Goal: Navigation & Orientation: Find specific page/section

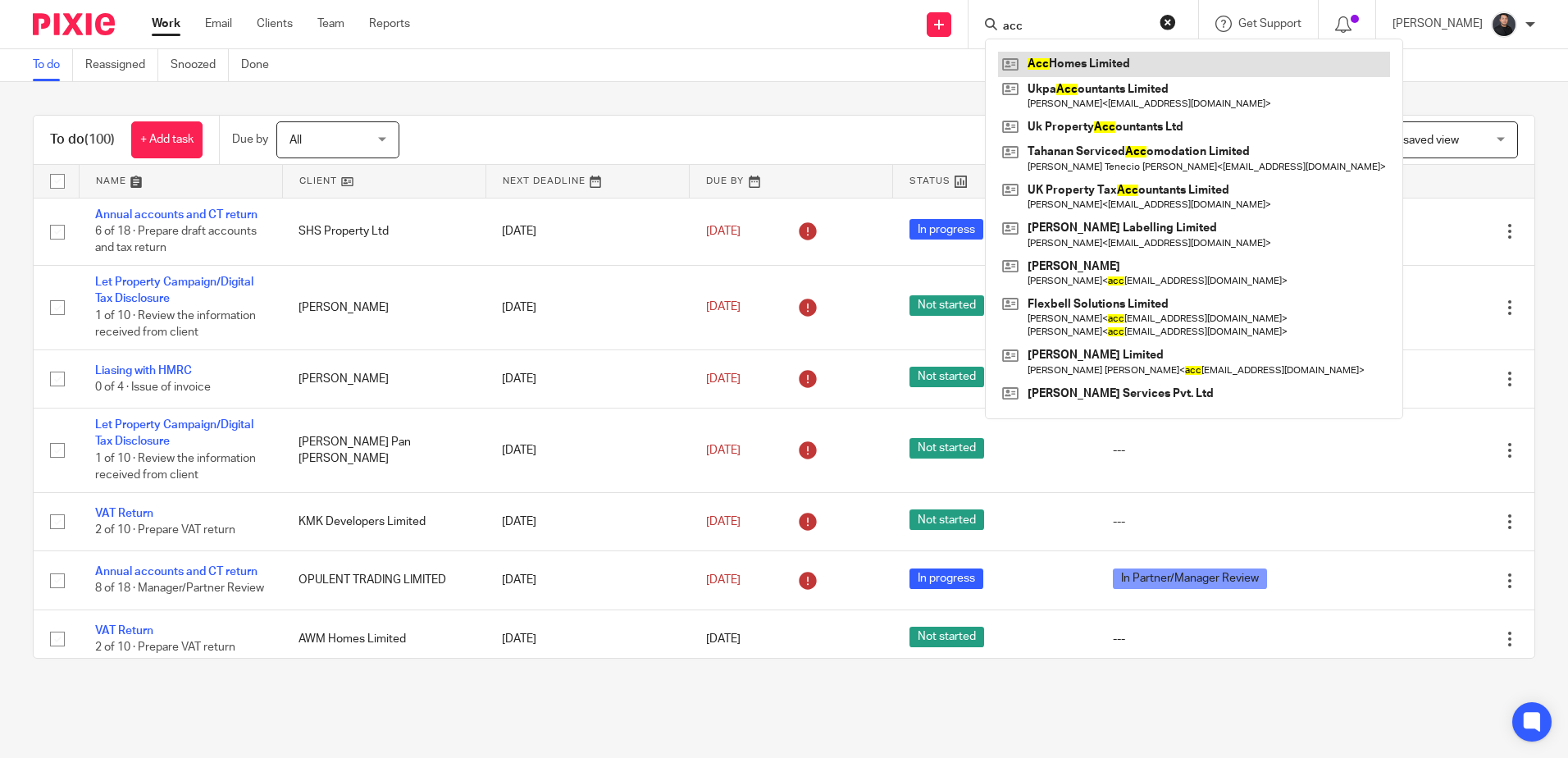
type input "acc"
click at [1080, 63] on link at bounding box center [1194, 64] width 392 height 24
click at [608, 52] on div "To do Reassigned Snoozed Done" at bounding box center [784, 65] width 1568 height 33
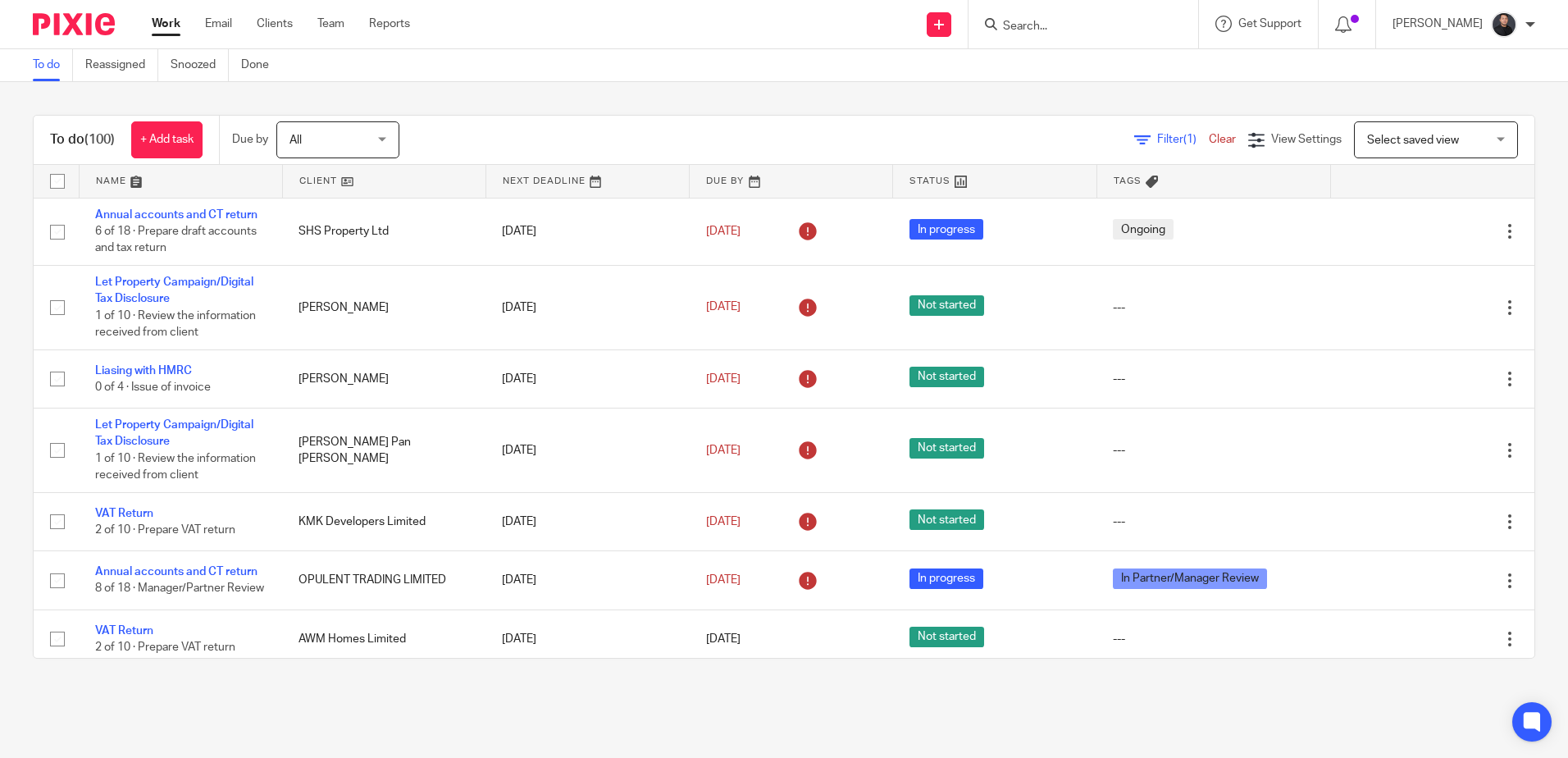
click at [1079, 22] on input "Search" at bounding box center [1074, 27] width 147 height 15
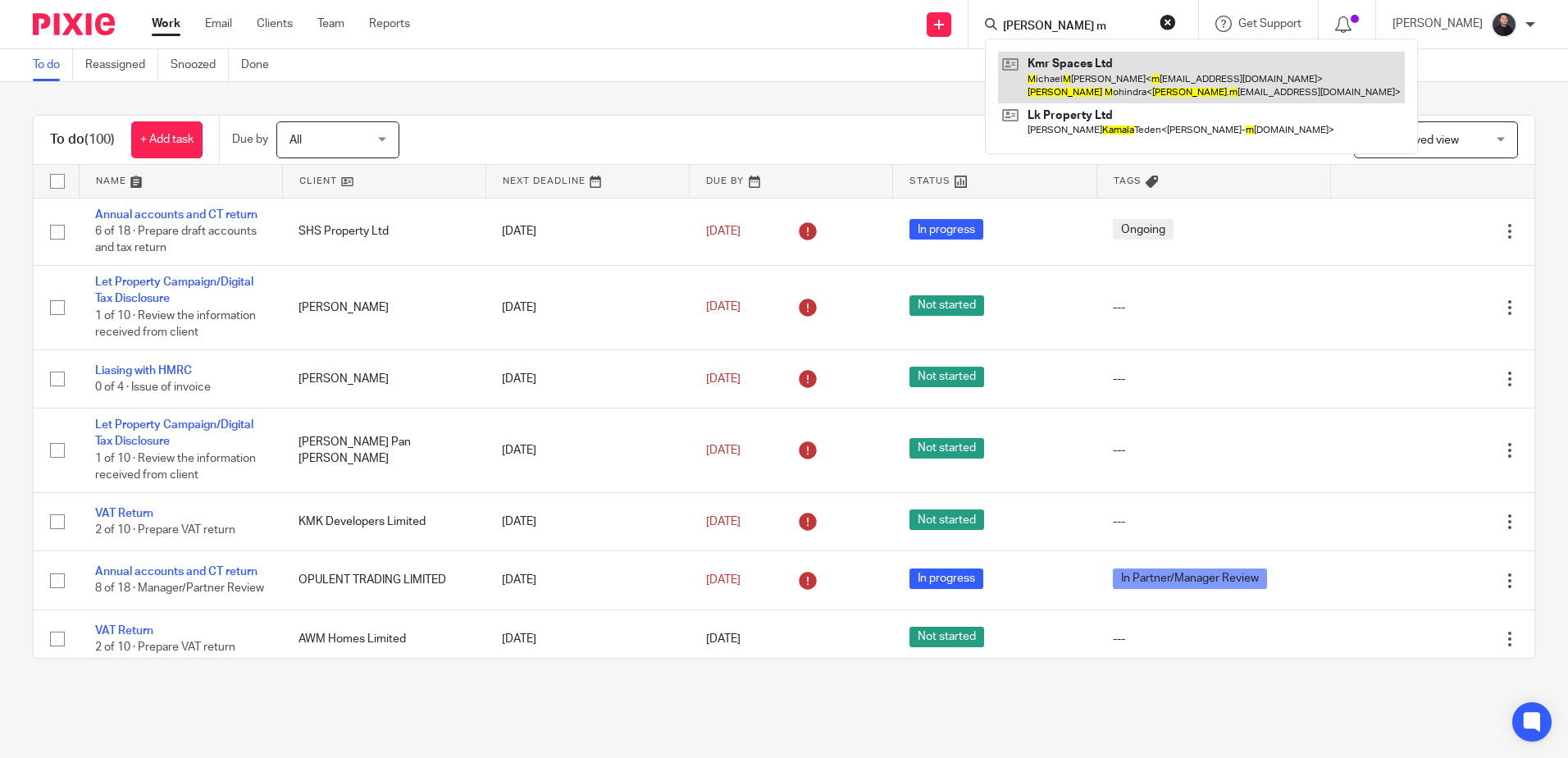
type input "kamla m"
click at [1118, 71] on link at bounding box center [1201, 77] width 407 height 51
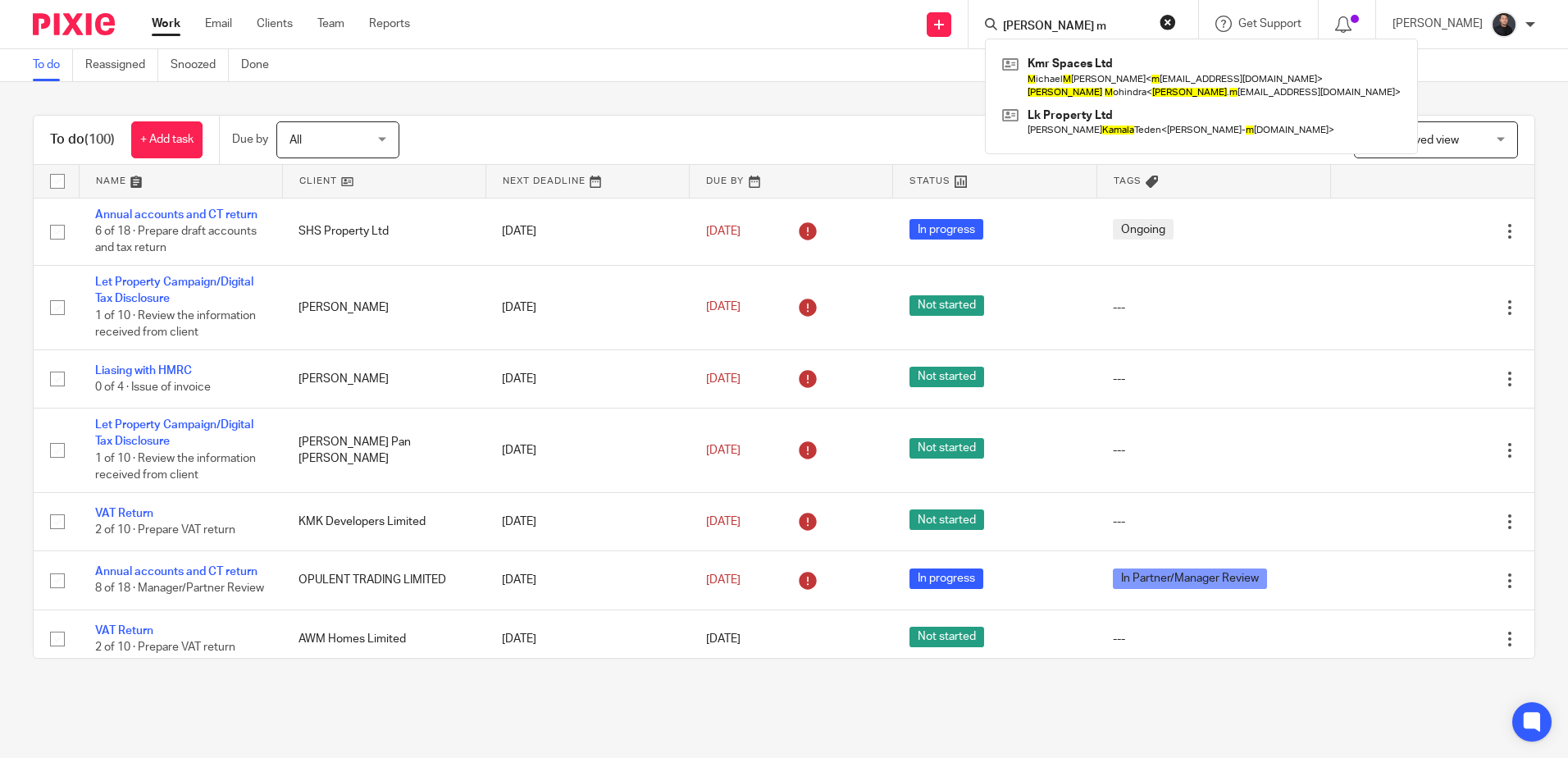
drag, startPoint x: 1056, startPoint y: 71, endPoint x: 718, endPoint y: 40, distance: 339.4
click at [1056, 71] on link at bounding box center [1201, 77] width 407 height 51
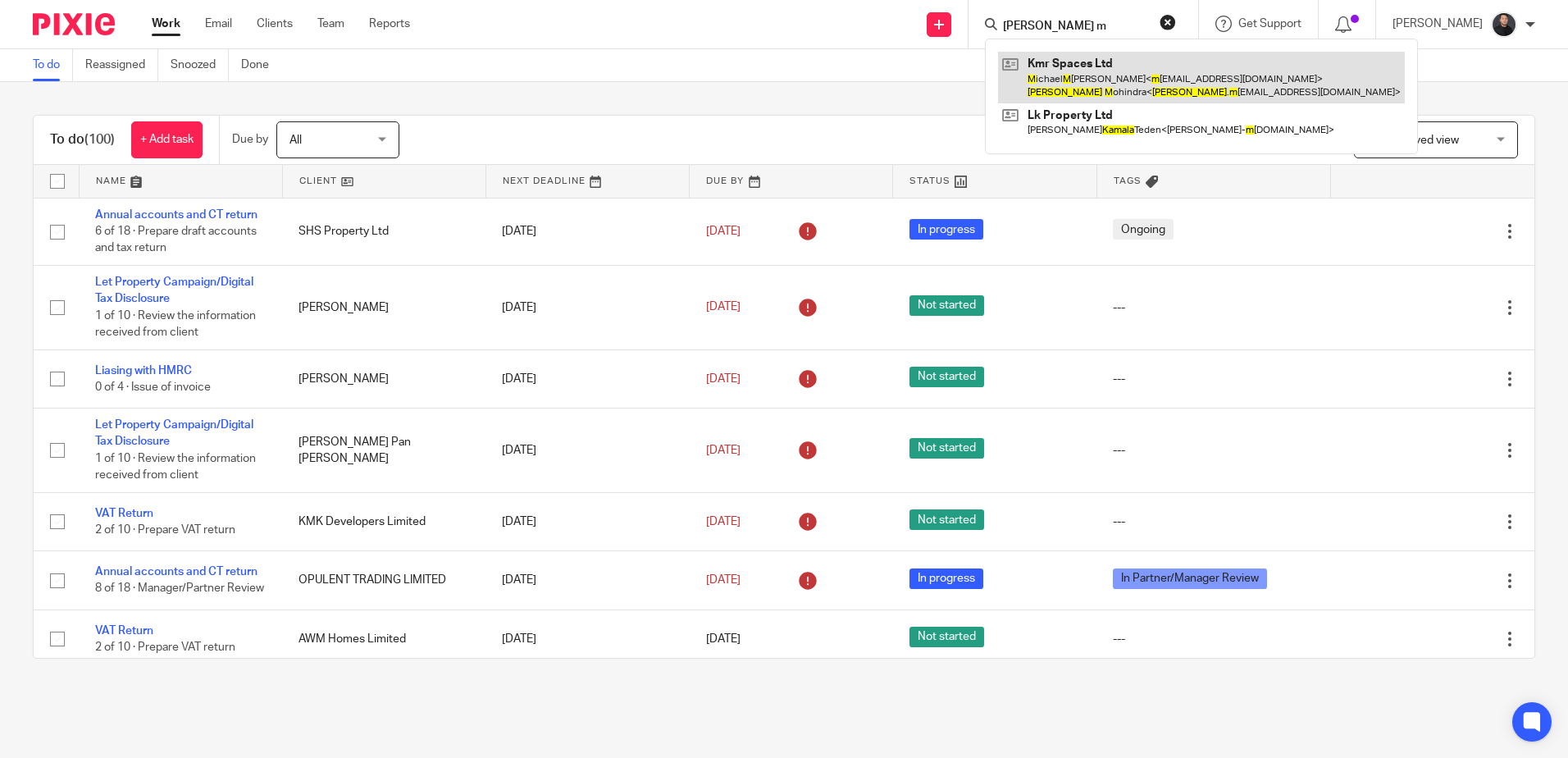
click at [1069, 79] on link at bounding box center [1201, 77] width 407 height 51
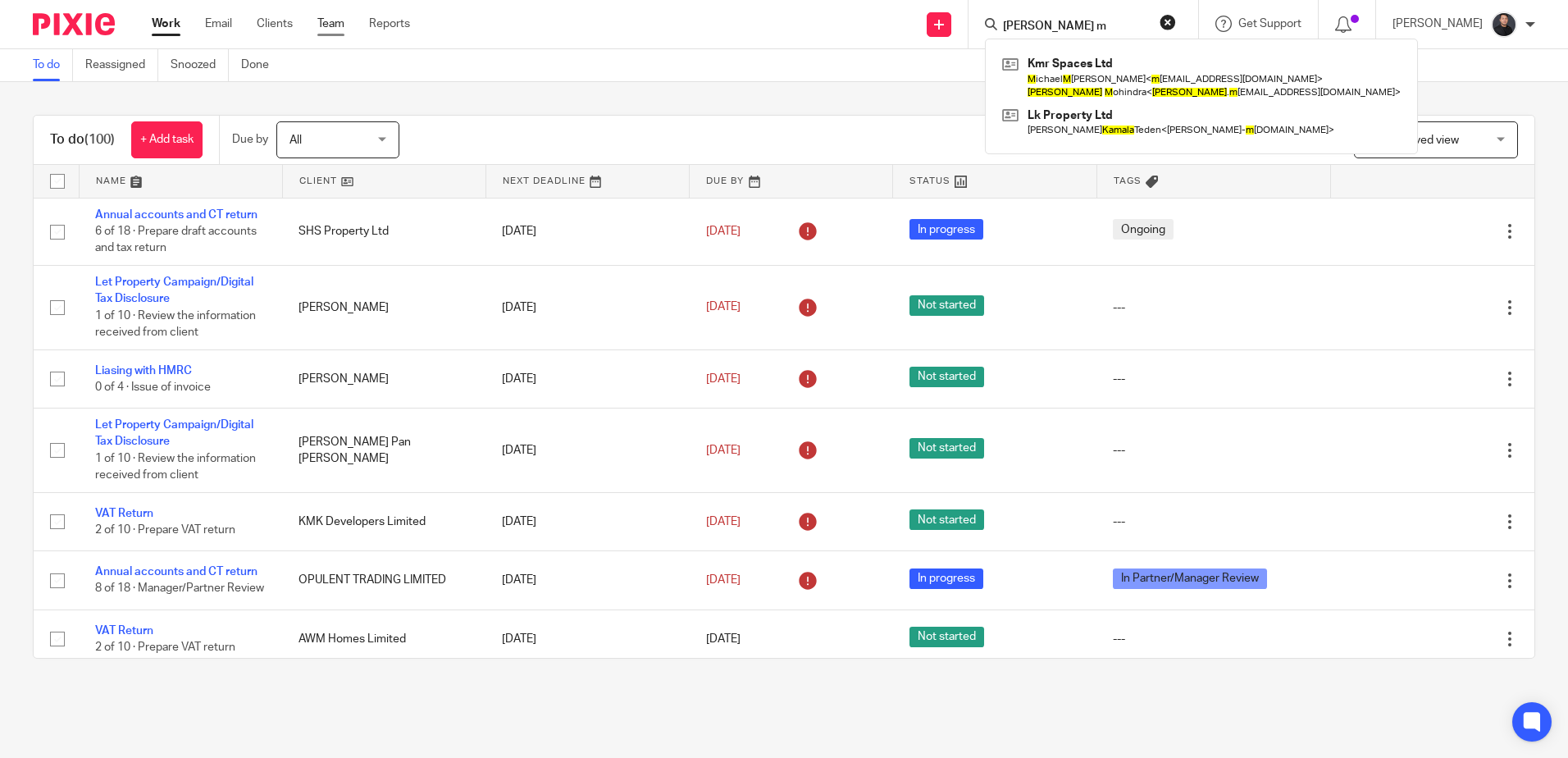
click at [340, 24] on link "Team" at bounding box center [330, 24] width 27 height 17
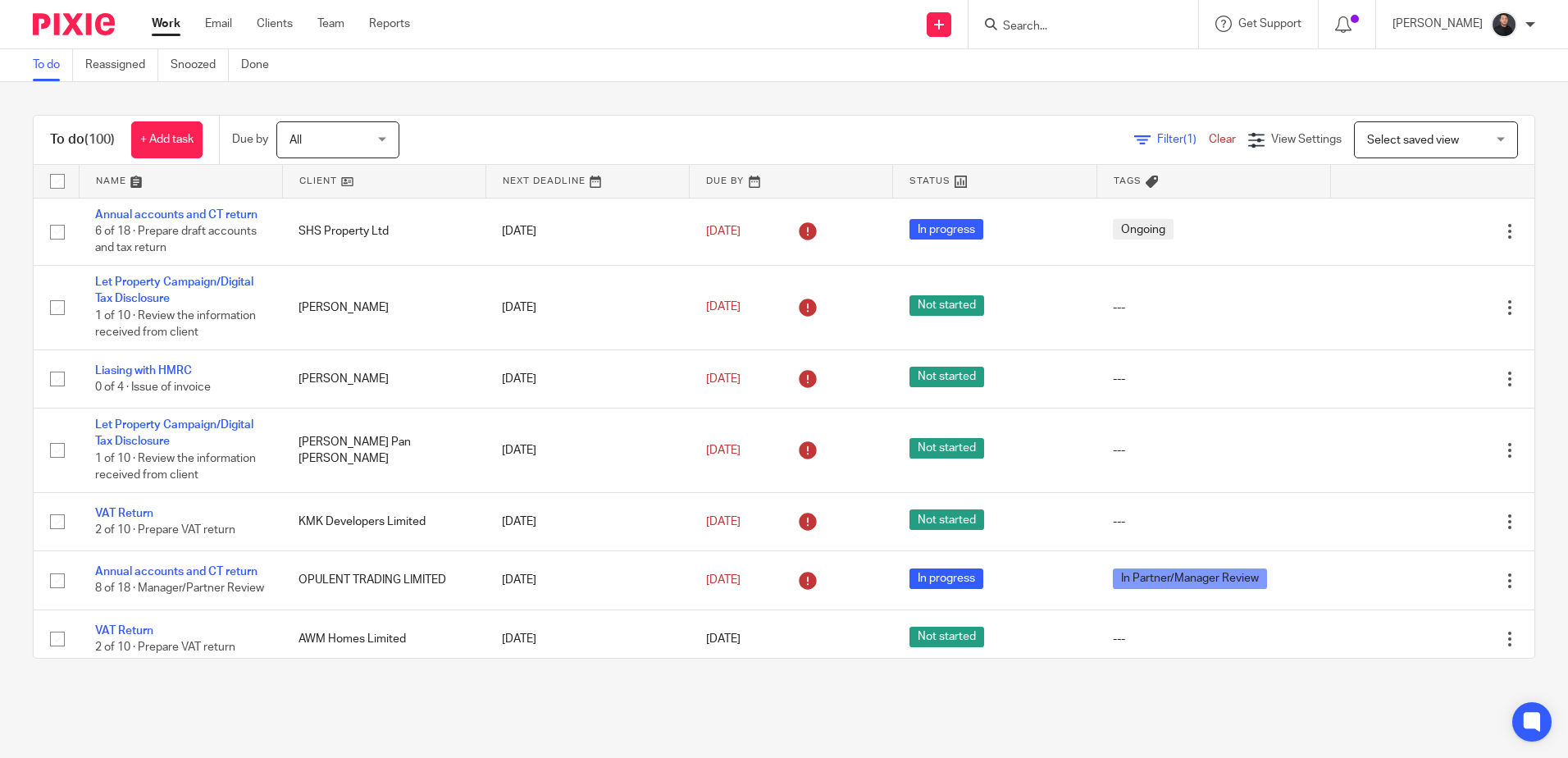
click at [663, 60] on div "To do Reassigned Snoozed Done" at bounding box center [784, 65] width 1568 height 33
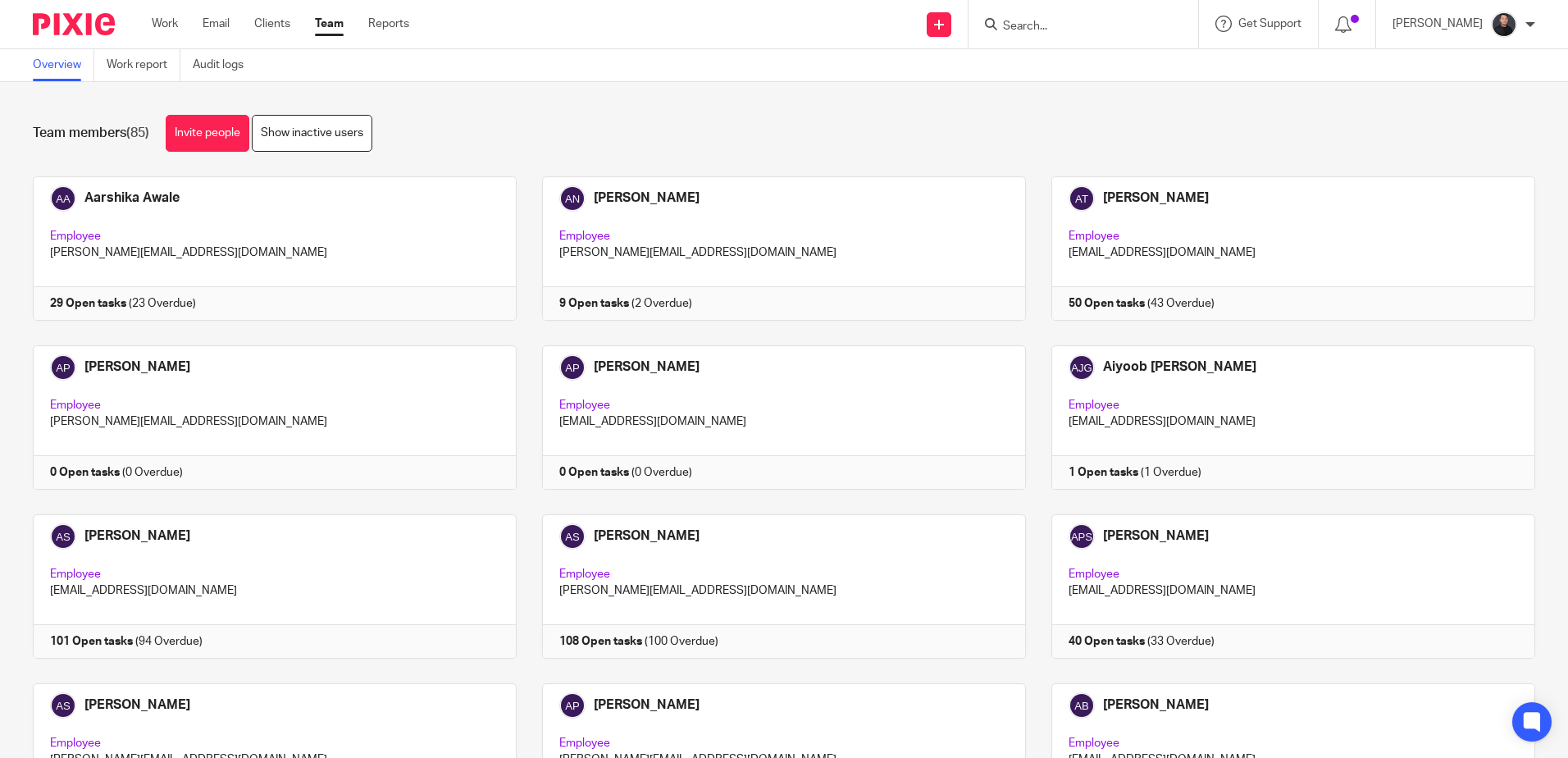
scroll to position [1130, 0]
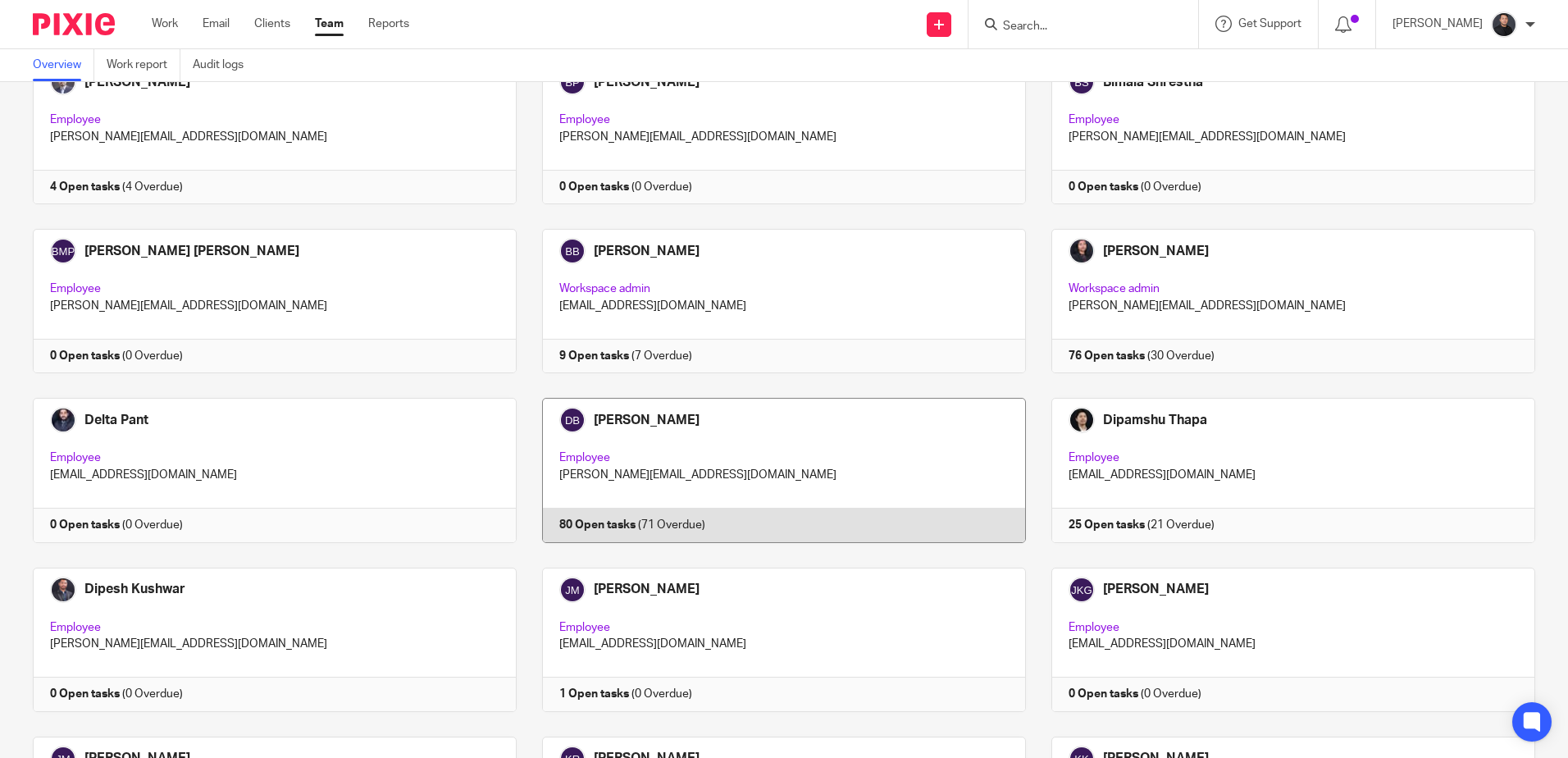
click at [650, 425] on link at bounding box center [771, 470] width 510 height 145
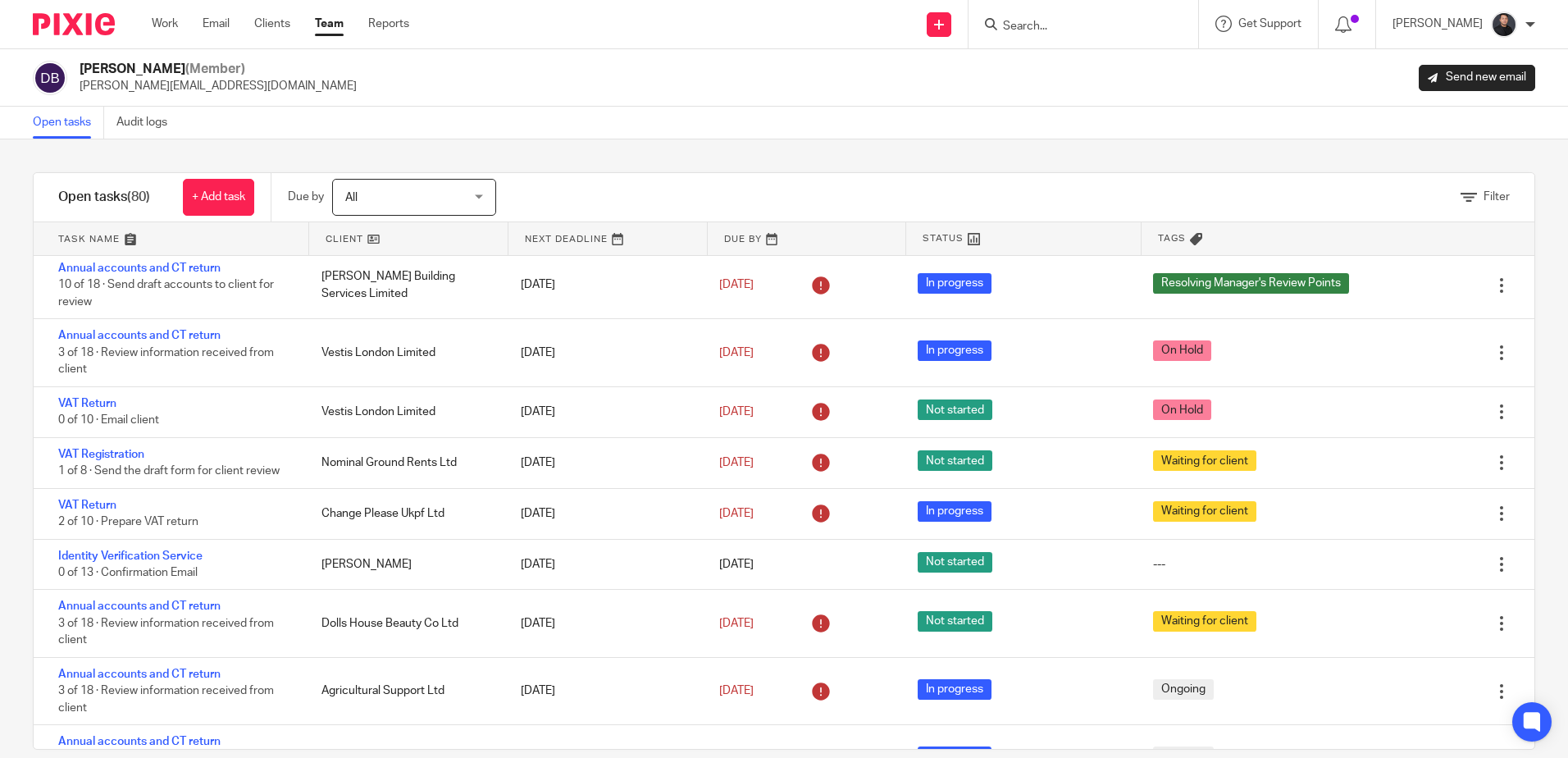
scroll to position [82, 0]
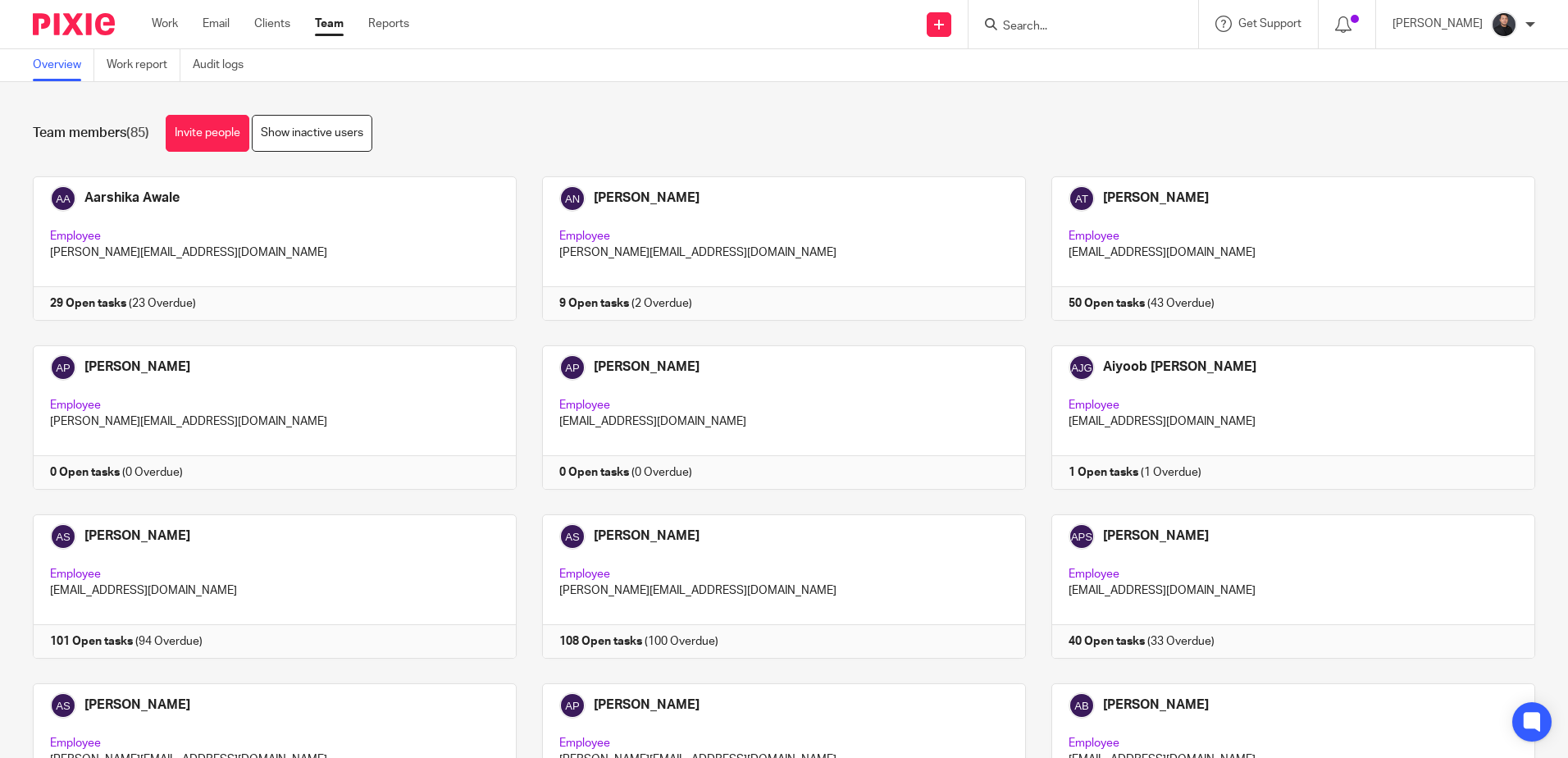
scroll to position [802, 0]
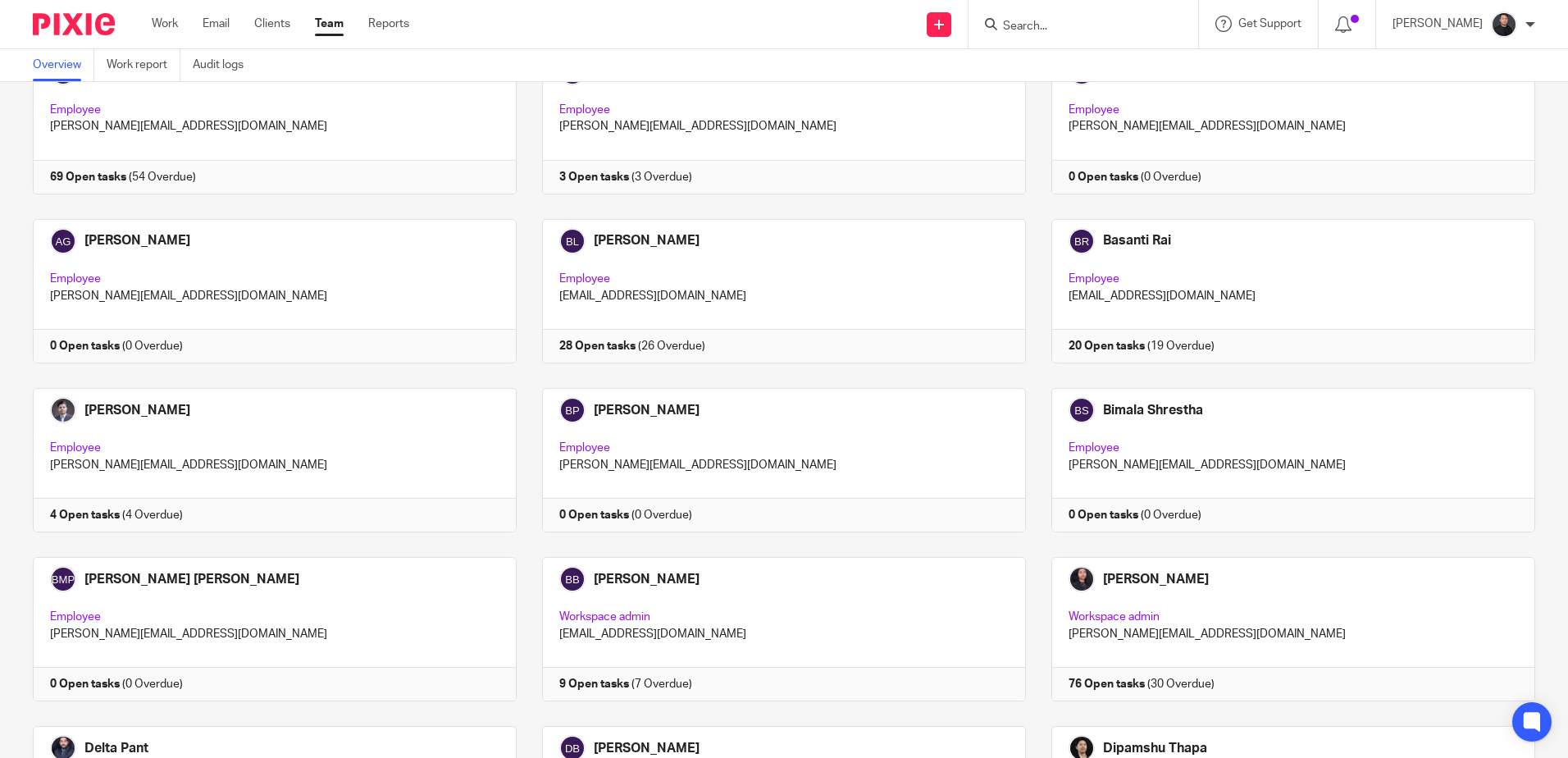
click at [1061, 35] on form at bounding box center [1088, 24] width 175 height 21
click at [1062, 30] on input "Search" at bounding box center [1074, 27] width 147 height 15
type input "alk"
click at [1097, 75] on link at bounding box center [1137, 70] width 277 height 37
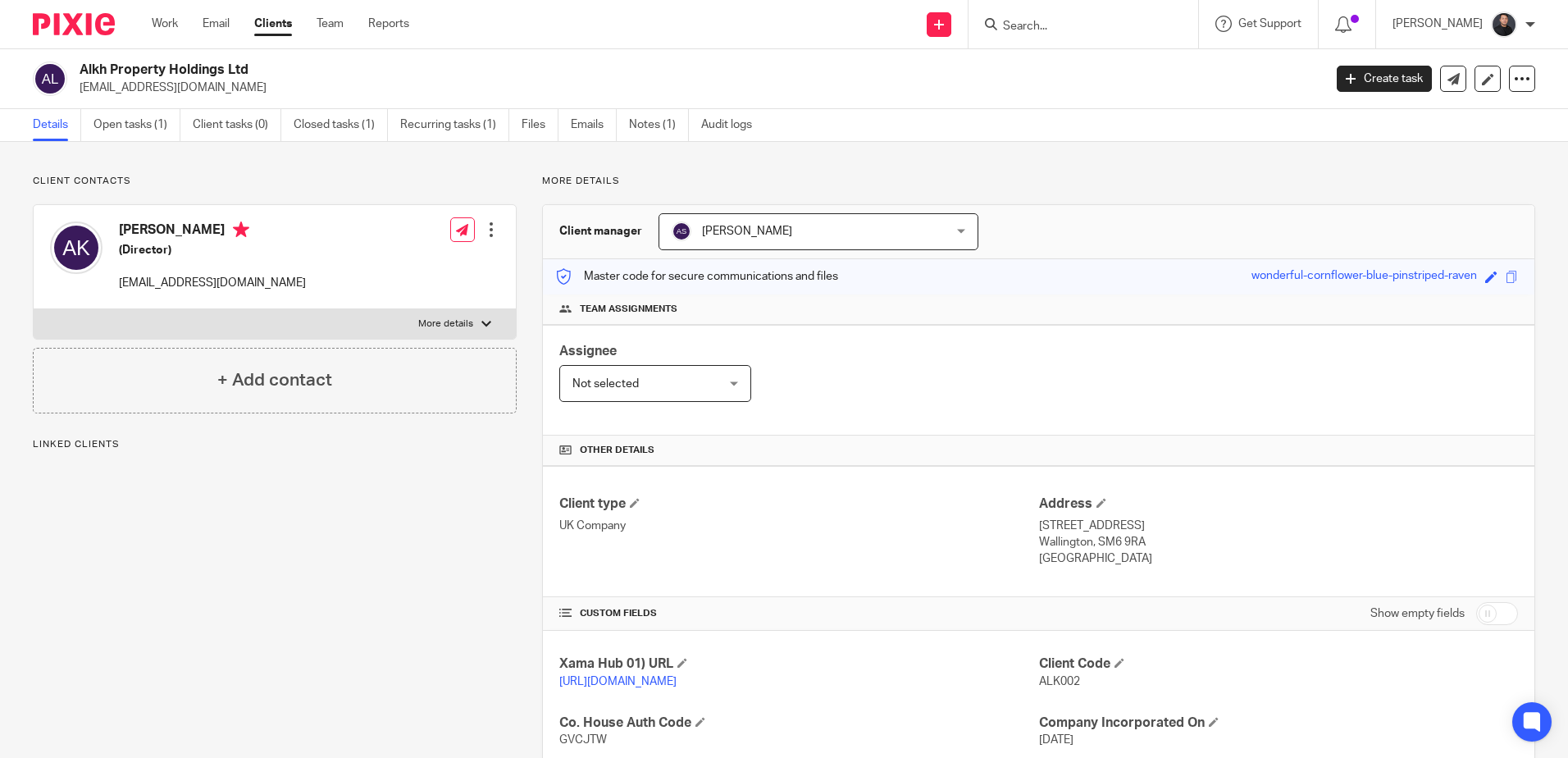
click at [843, 482] on div "Client type UK Company Address [STREET_ADDRESS] [STREET_ADDRESS] [GEOGRAPHIC_DA…" at bounding box center [1038, 531] width 991 height 132
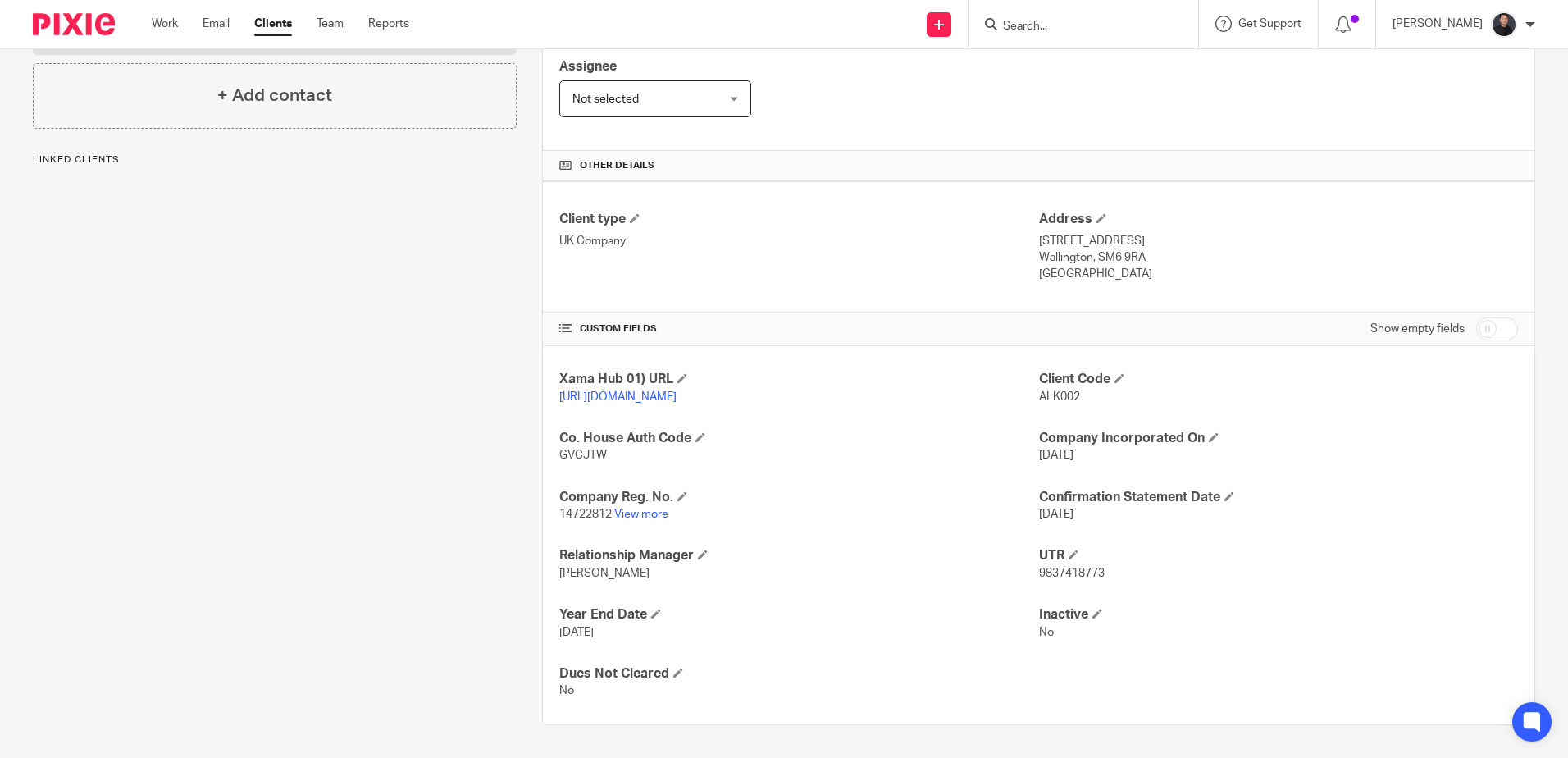
scroll to position [301, 0]
click at [641, 512] on link "View more" at bounding box center [641, 514] width 54 height 11
